Goal: Task Accomplishment & Management: Use online tool/utility

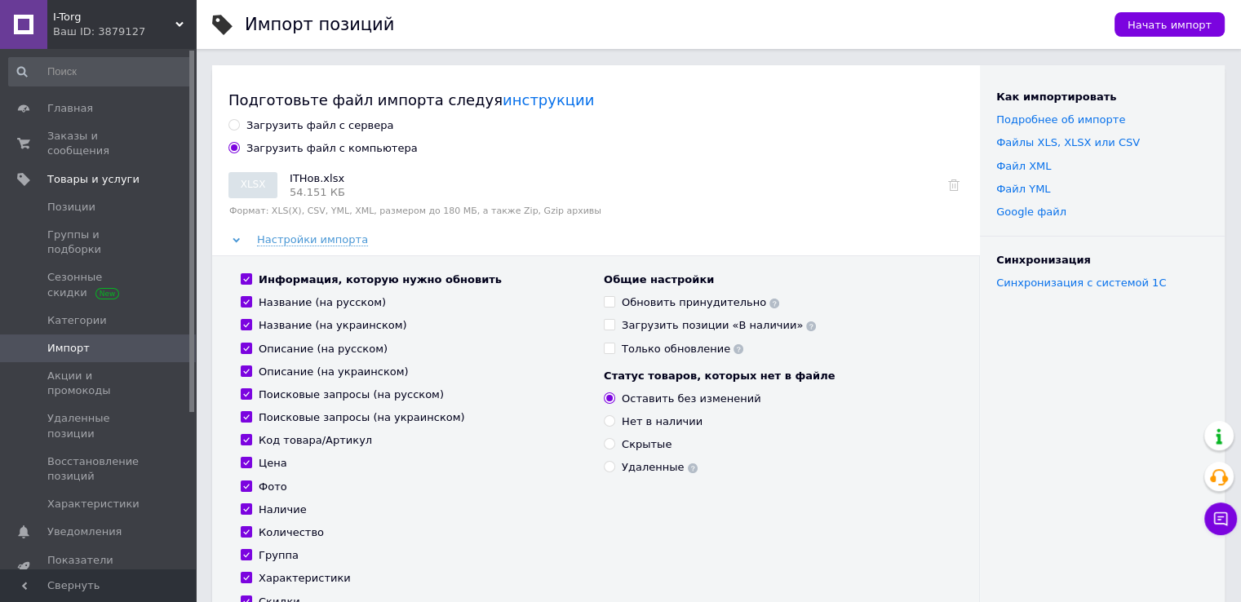
click at [304, 127] on div "Загрузить файл с сервера" at bounding box center [319, 125] width 147 height 15
click at [239, 127] on input "Загрузить файл с сервера" at bounding box center [234, 124] width 11 height 11
radio input "true"
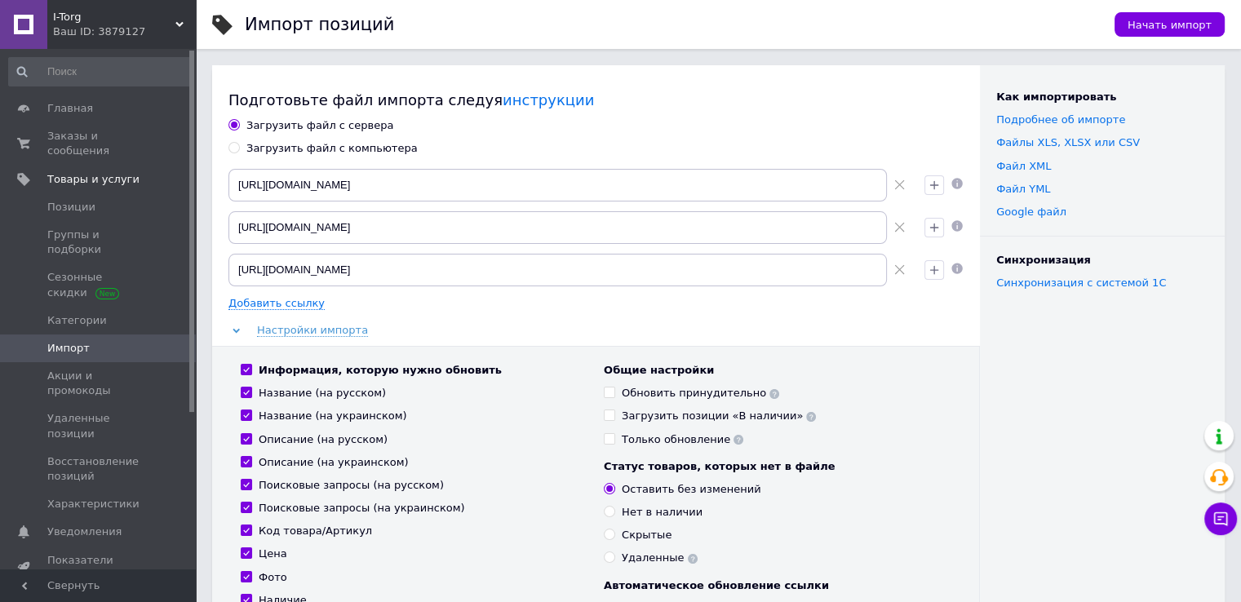
click at [307, 147] on div "Загрузить файл с компьютера" at bounding box center [331, 148] width 171 height 15
click at [239, 147] on input "Загрузить файл с компьютера" at bounding box center [234, 147] width 11 height 11
radio input "true"
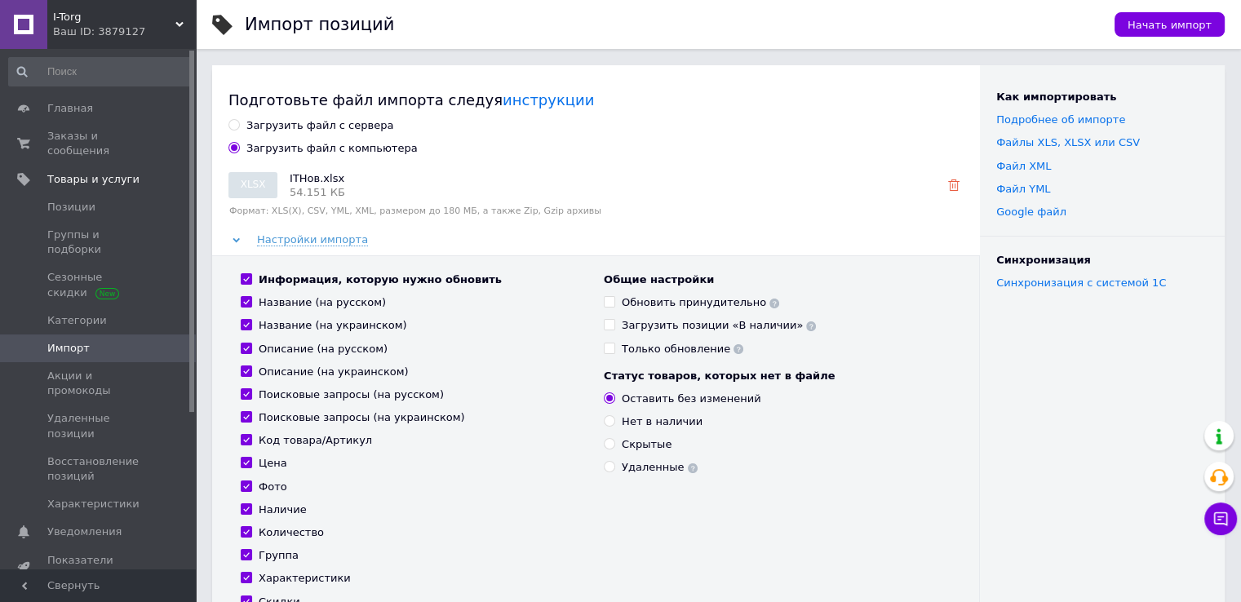
click at [955, 187] on icon at bounding box center [953, 185] width 11 height 11
